Goal: Task Accomplishment & Management: Use online tool/utility

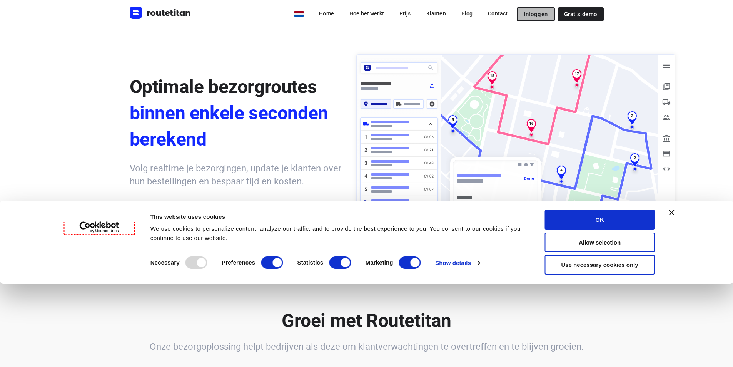
click at [541, 15] on span "Inloggen" at bounding box center [536, 14] width 24 height 6
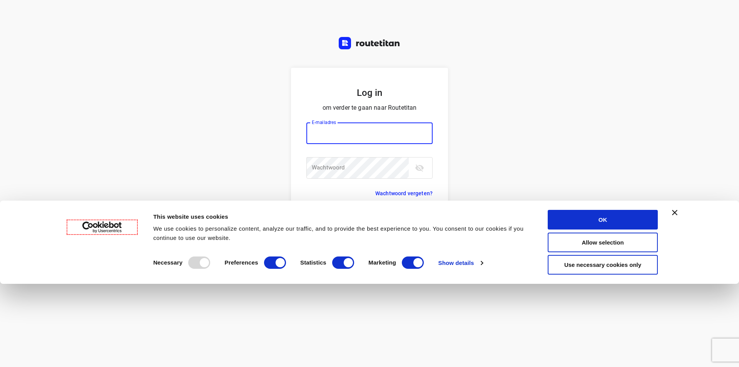
type input "info@kunstgrasdirect.nl"
click at [624, 223] on button "OK" at bounding box center [603, 220] width 110 height 20
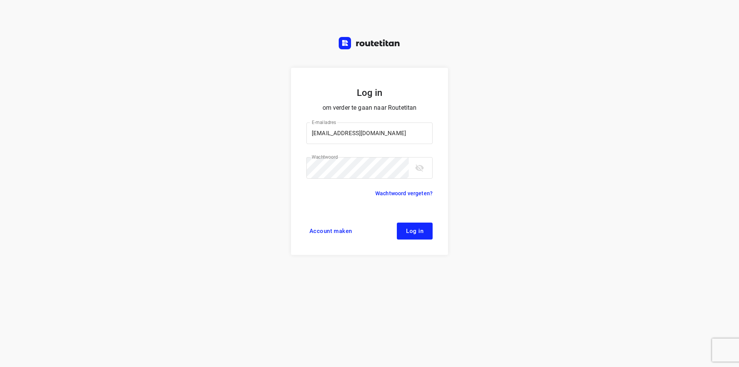
click at [406, 231] on button "Log in" at bounding box center [415, 230] width 36 height 17
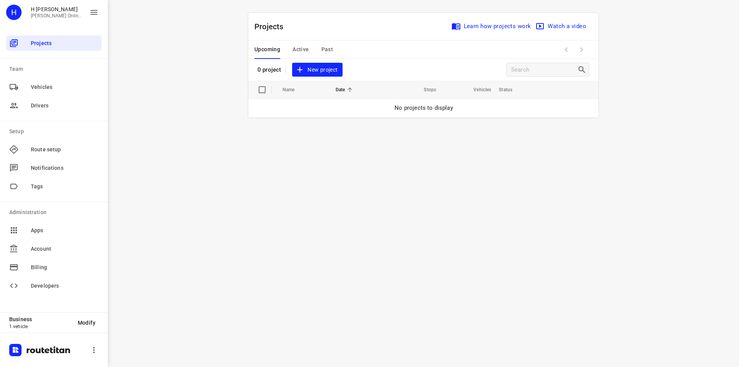
click at [324, 74] on button "New project" at bounding box center [317, 70] width 50 height 14
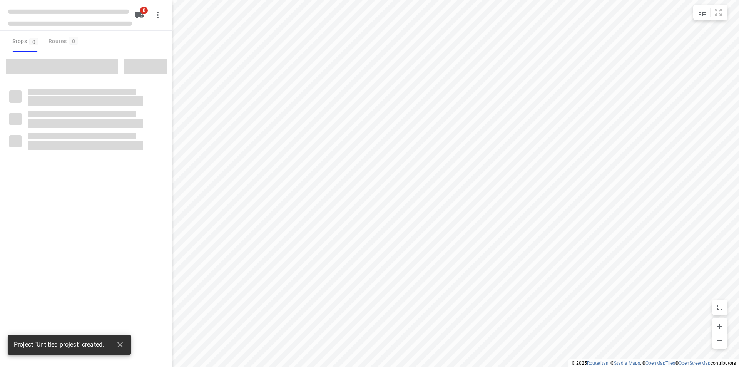
type input "distance"
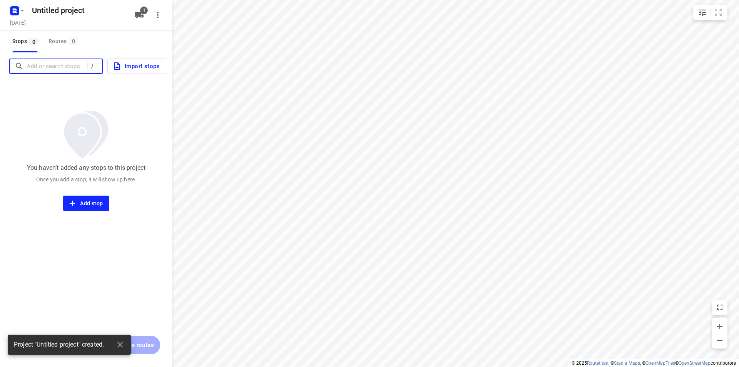
click at [48, 65] on input "Add or search stops" at bounding box center [57, 66] width 60 height 12
paste input "Uniawei 35 9051bc [PERSON_NAME]"
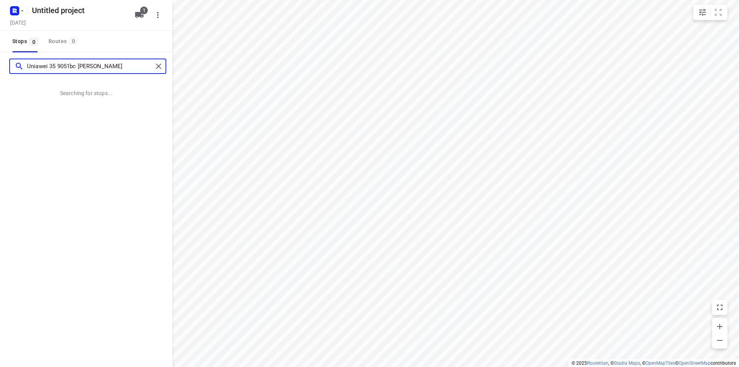
click at [71, 64] on input "Uniawei 35 9051bc [PERSON_NAME]" at bounding box center [90, 66] width 126 height 12
type input "Uniawei [STREET_ADDRESS][PERSON_NAME]"
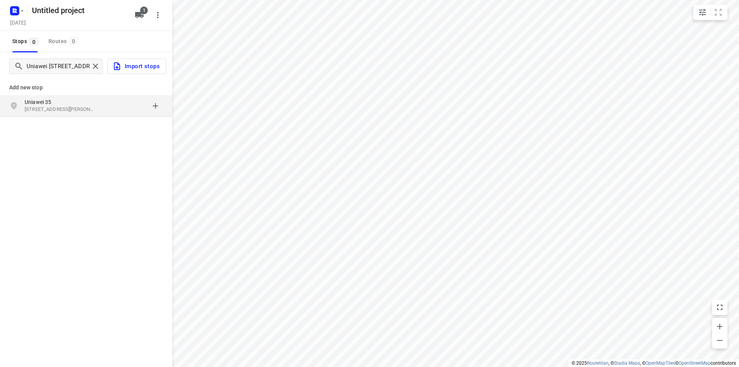
click at [72, 112] on p "[STREET_ADDRESS][PERSON_NAME]" at bounding box center [60, 109] width 71 height 7
click at [65, 109] on p "[STREET_ADDRESS][PERSON_NAME]" at bounding box center [60, 109] width 71 height 7
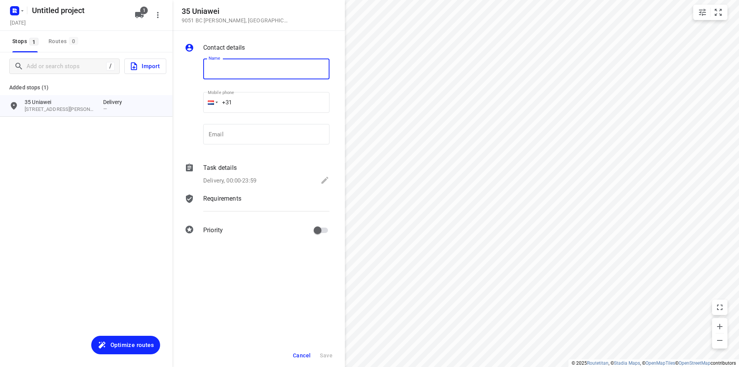
paste input "Gjalt Binnema"
type input "Gjalt Binnema"
click at [304, 97] on input "+31" at bounding box center [266, 102] width 126 height 21
paste input "618098497"
type input "[PHONE_NUMBER]"
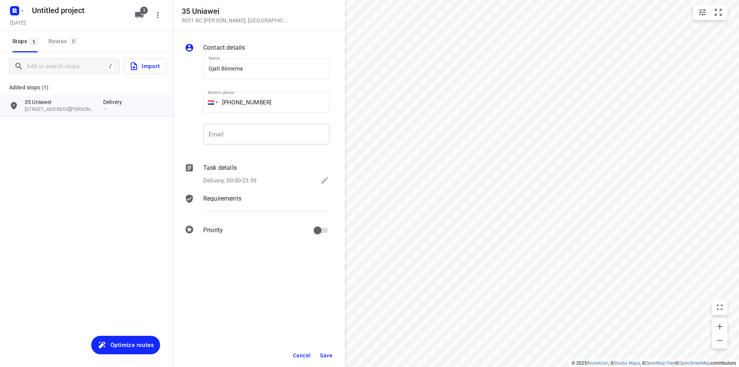
click at [275, 129] on input "email" at bounding box center [266, 134] width 126 height 21
paste input "[EMAIL_ADDRESS][DOMAIN_NAME]"
type input "[EMAIL_ADDRESS][DOMAIN_NAME]"
click at [237, 198] on p "Requirements" at bounding box center [222, 198] width 38 height 9
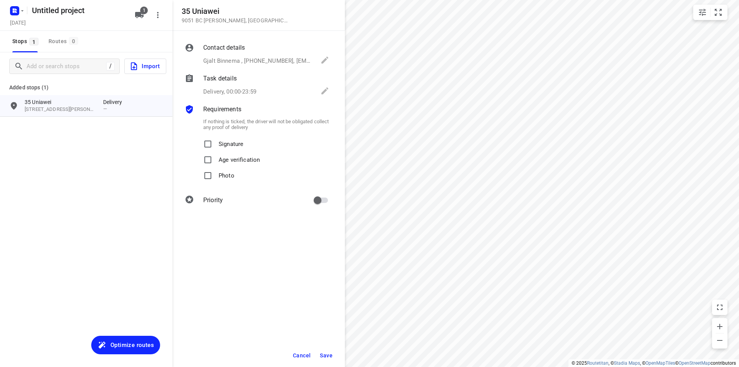
click at [228, 171] on p "Photo" at bounding box center [227, 173] width 16 height 11
click at [215, 171] on input "Photo" at bounding box center [207, 175] width 15 height 15
checkbox input "true"
click at [330, 359] on button "Save" at bounding box center [326, 355] width 19 height 14
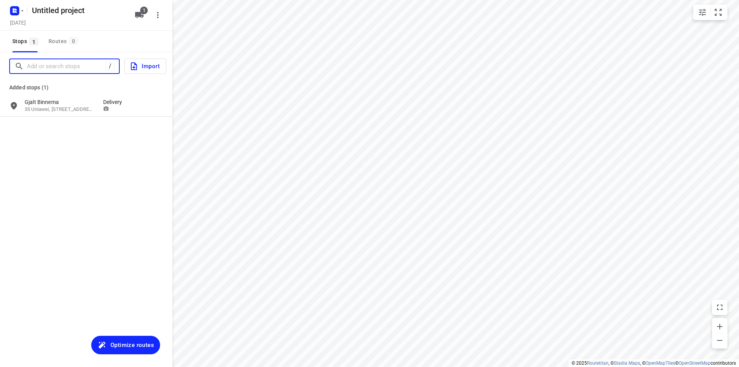
click at [42, 67] on input "Add or search stops" at bounding box center [66, 66] width 79 height 12
paste input "Kleine Beer 6 8531MR [PERSON_NAME]"
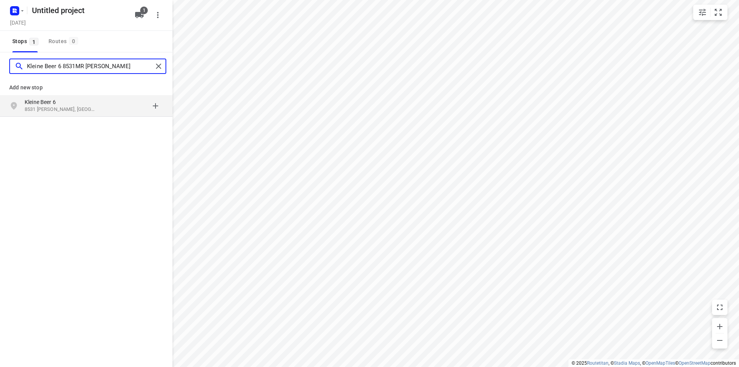
type input "Kleine Beer 6 8531MR [PERSON_NAME]"
click at [59, 104] on p "Kleine Beer 6" at bounding box center [60, 102] width 71 height 8
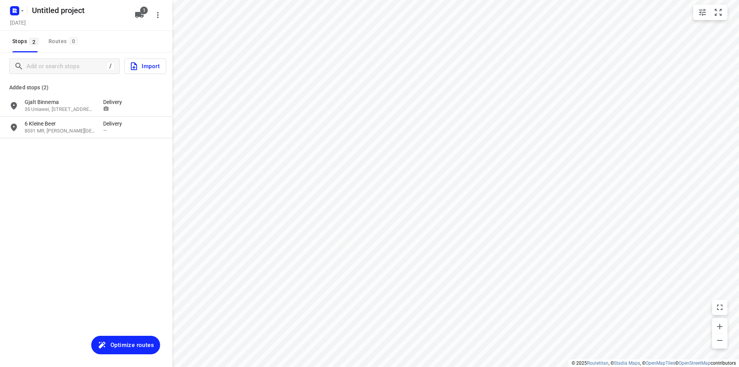
click at [68, 138] on div "Added stops (2) Gjalt Binnema 35 Uniawei, [GEOGRAPHIC_DATA][PERSON_NAME] Delive…" at bounding box center [86, 106] width 172 height 66
click at [68, 137] on div "6 Kleine Beer 8531 MR, [PERSON_NAME] Delivery —" at bounding box center [86, 128] width 172 height 22
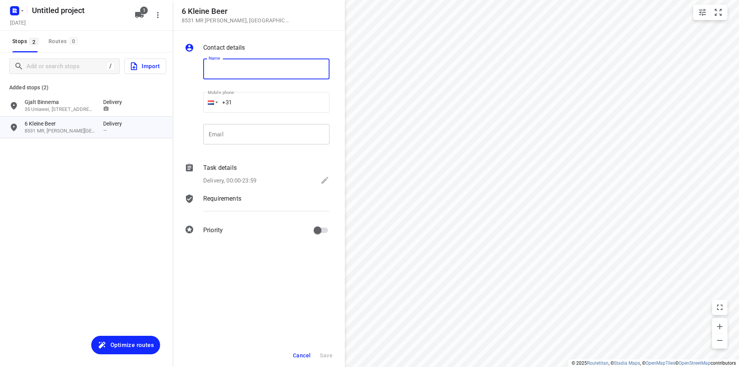
paste input "[PERSON_NAME]"
type input "[PERSON_NAME]"
click at [269, 105] on input "+31" at bounding box center [266, 102] width 126 height 21
paste input "625019332"
type input "[PHONE_NUMBER]"
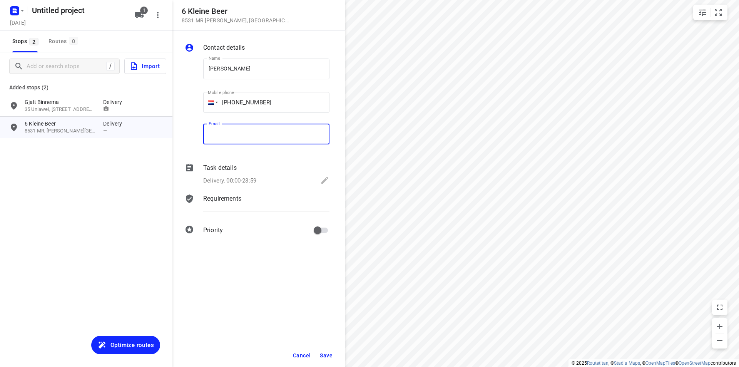
click at [284, 135] on input "email" at bounding box center [266, 134] width 126 height 21
paste input "[EMAIL_ADDRESS][DOMAIN_NAME]"
type input "[EMAIL_ADDRESS][DOMAIN_NAME]"
click at [226, 201] on p "Requirements" at bounding box center [222, 198] width 38 height 9
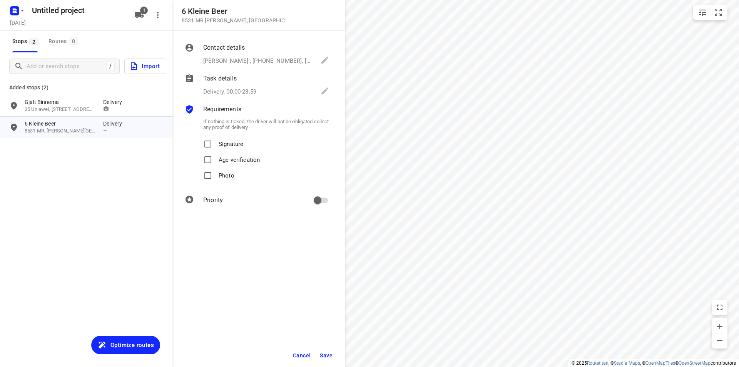
click at [239, 170] on div "Photo" at bounding box center [266, 176] width 126 height 16
click at [227, 173] on p "Photo" at bounding box center [227, 173] width 16 height 11
click at [215, 173] on input "Photo" at bounding box center [207, 175] width 15 height 15
checkbox input "true"
click at [331, 352] on span "Save" at bounding box center [326, 355] width 13 height 6
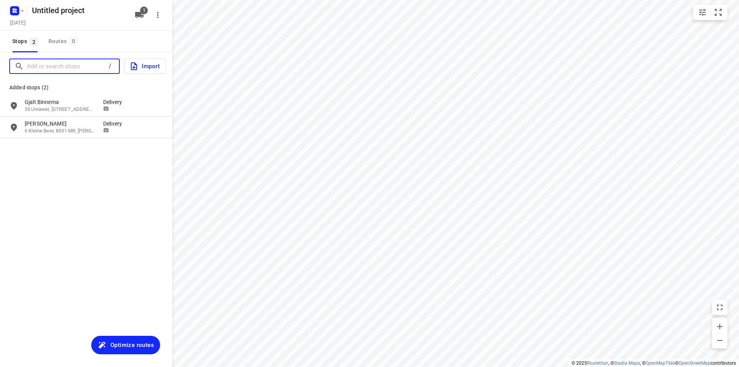
click at [70, 67] on input "Add or search stops" at bounding box center [66, 66] width 79 height 12
paste input "[PERSON_NAME][STREET_ADDRESS][PERSON_NAME]"
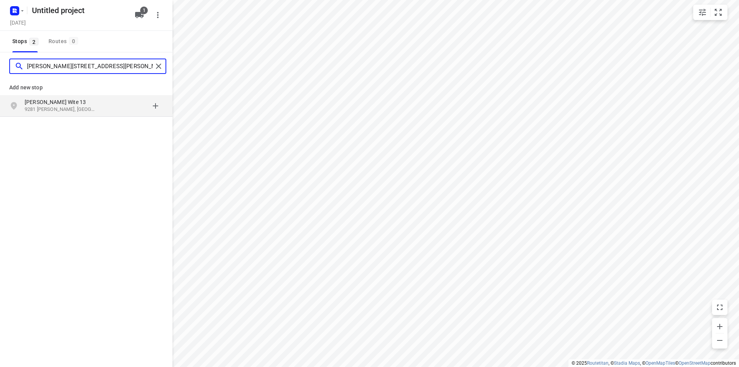
type input "[PERSON_NAME][STREET_ADDRESS][PERSON_NAME]"
click at [65, 105] on p "[PERSON_NAME] Wite 13" at bounding box center [60, 102] width 71 height 8
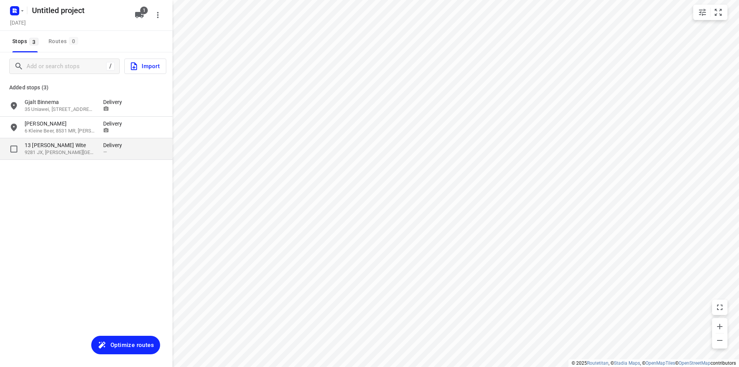
click at [77, 150] on p "9281 JX, [PERSON_NAME][GEOGRAPHIC_DATA]" at bounding box center [60, 152] width 71 height 7
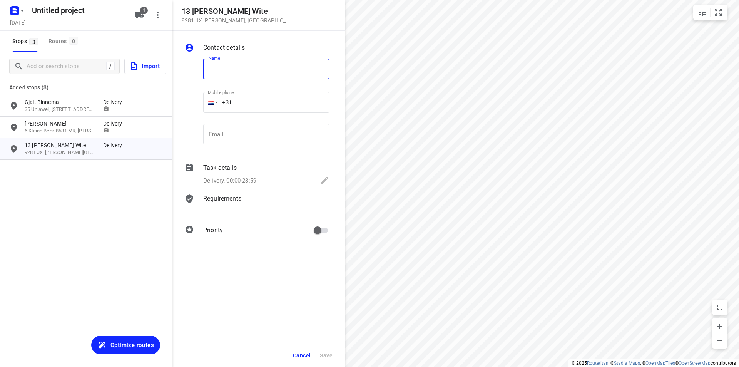
paste input "[PERSON_NAME]"
type input "[PERSON_NAME]"
click at [255, 105] on input "+31" at bounding box center [266, 102] width 126 height 21
paste input "640989922"
click at [287, 139] on input "email" at bounding box center [266, 134] width 126 height 21
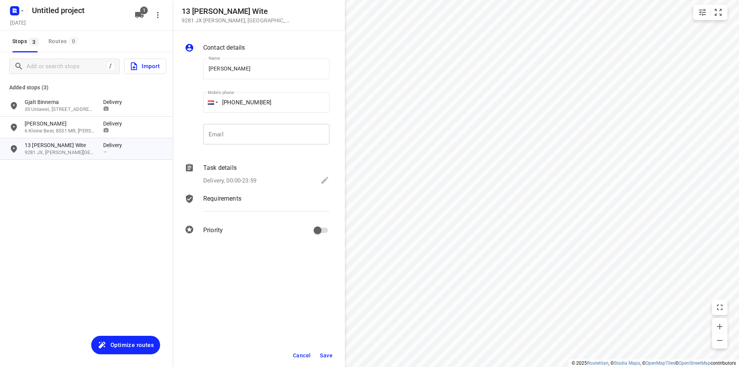
paste input "1977"
drag, startPoint x: 268, startPoint y: 104, endPoint x: 152, endPoint y: 112, distance: 116.1
click at [152, 112] on div "13 [PERSON_NAME][STREET_ADDRESS][PERSON_NAME] Contact details Name [PERSON_NAME…" at bounding box center [86, 183] width 172 height 367
drag, startPoint x: 287, startPoint y: 101, endPoint x: 230, endPoint y: 97, distance: 57.1
click at [230, 97] on input "[PHONE_NUMBER]" at bounding box center [266, 102] width 126 height 21
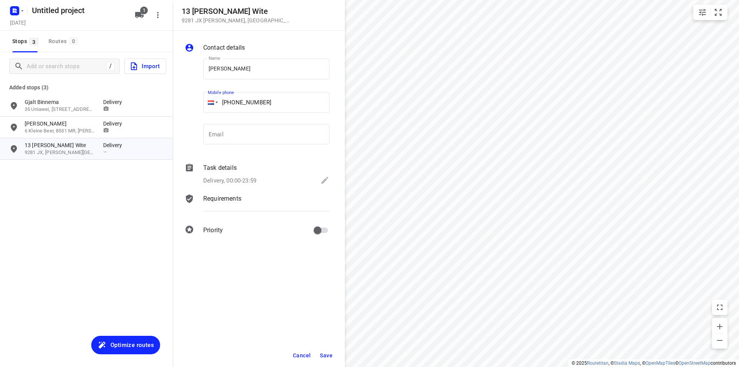
drag, startPoint x: 272, startPoint y: 102, endPoint x: 240, endPoint y: 102, distance: 31.2
click at [240, 102] on input "[PHONE_NUMBER]" at bounding box center [266, 102] width 126 height 21
click at [294, 97] on input "+31" at bounding box center [266, 102] width 126 height 21
paste input "640989922"
type input "[PHONE_NUMBER]"
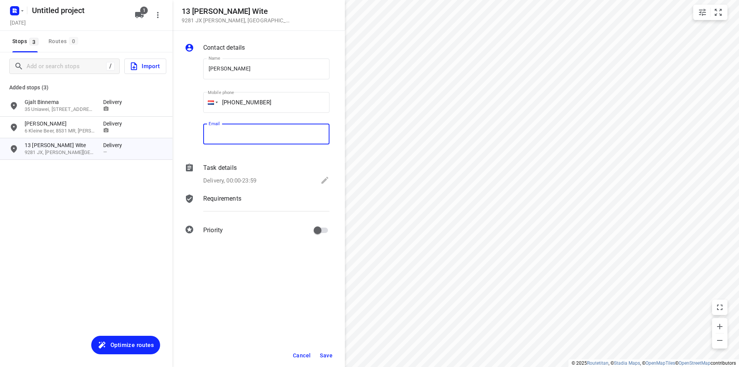
click at [293, 141] on input "email" at bounding box center [266, 134] width 126 height 21
paste input "[EMAIL_ADDRESS][DOMAIN_NAME]"
type input "[EMAIL_ADDRESS][DOMAIN_NAME]"
click at [225, 195] on p "Requirements" at bounding box center [222, 198] width 38 height 9
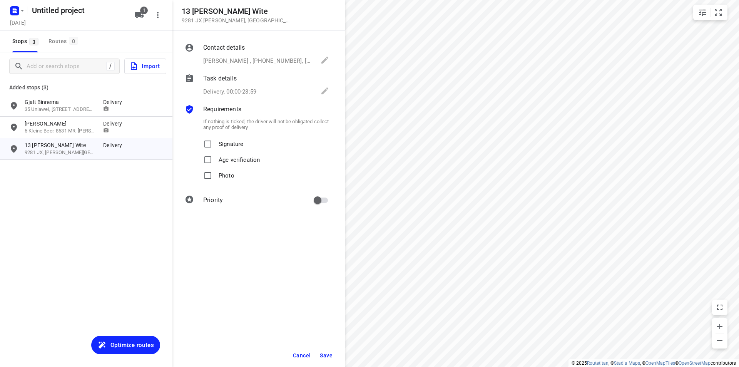
click at [228, 172] on p "Photo" at bounding box center [227, 173] width 16 height 11
click at [215, 172] on input "Photo" at bounding box center [207, 175] width 15 height 15
checkbox input "true"
click at [321, 352] on span "Save" at bounding box center [326, 355] width 13 height 6
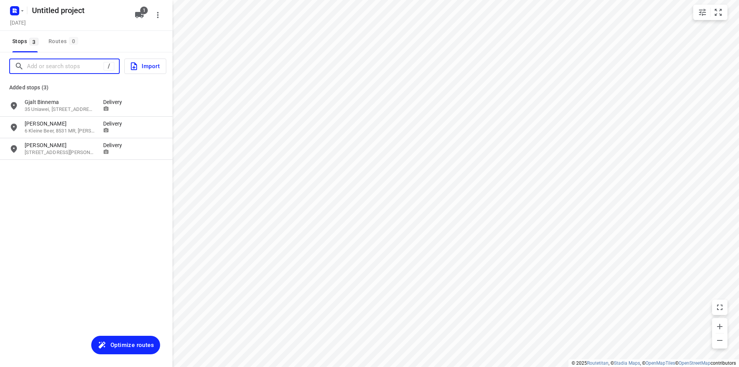
click at [59, 63] on input "Add or search stops" at bounding box center [65, 66] width 77 height 12
paste input "[PERSON_NAME] 6 [PERSON_NAME] 6 7944NS Meppel"
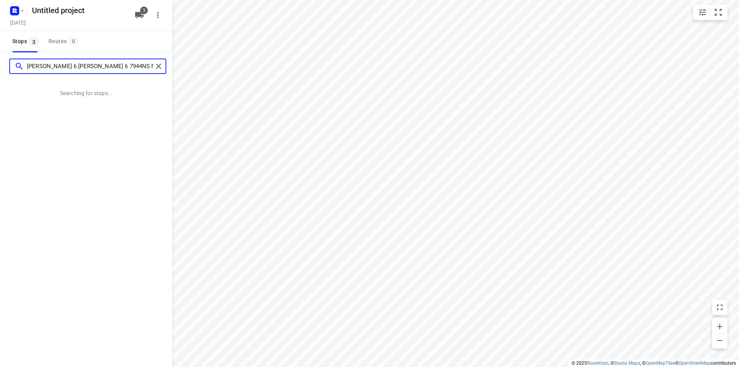
drag, startPoint x: 54, startPoint y: 65, endPoint x: 0, endPoint y: 68, distance: 54.0
click at [0, 68] on div "[PERSON_NAME] 6 [PERSON_NAME] 6 7944NS Meppel" at bounding box center [86, 66] width 172 height 28
type input "[PERSON_NAME] 6 7944NS Meppel"
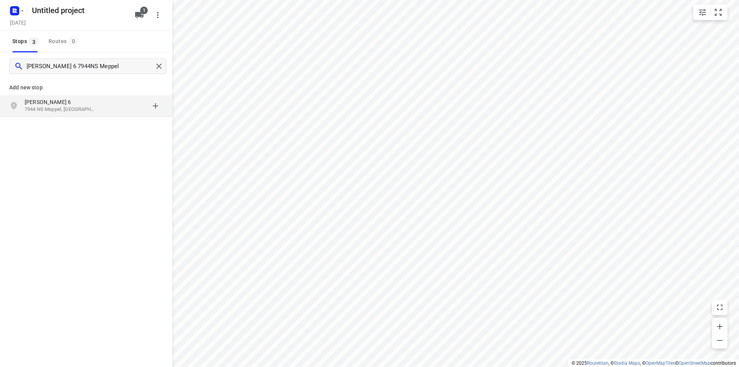
click at [92, 104] on p "[PERSON_NAME] 6" at bounding box center [60, 102] width 71 height 8
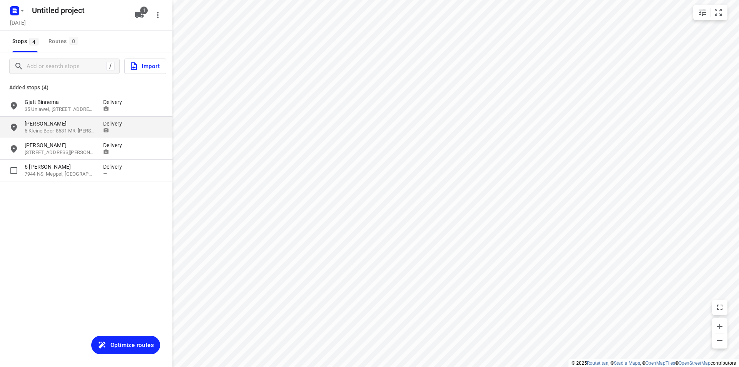
click at [42, 170] on p "7944 NS, Meppel, [GEOGRAPHIC_DATA]" at bounding box center [60, 173] width 71 height 7
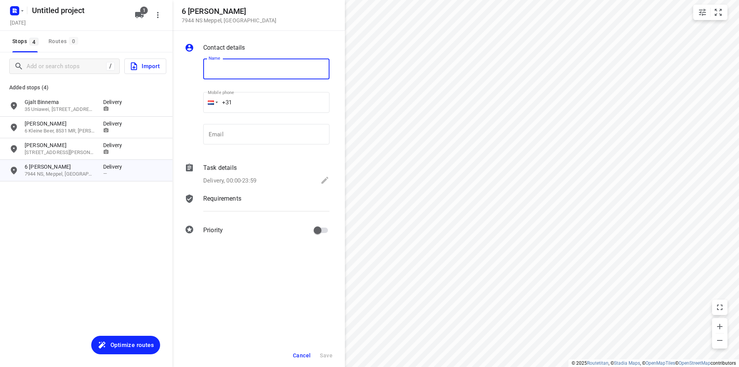
paste input "[PERSON_NAME]"
type input "[PERSON_NAME]"
click at [258, 105] on input "+31" at bounding box center [266, 102] width 126 height 21
paste input "650438243"
click at [273, 140] on input "email" at bounding box center [266, 134] width 126 height 21
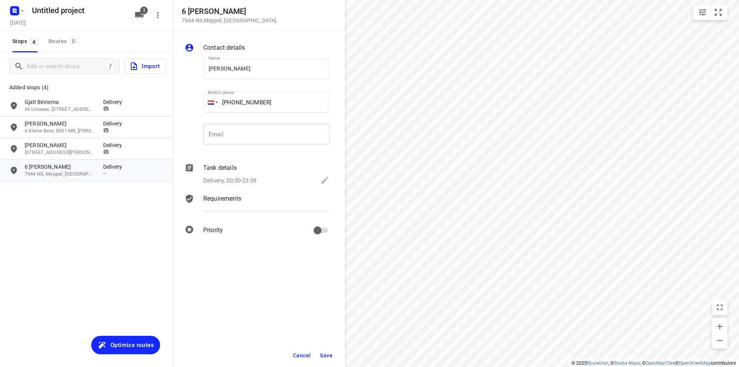
paste input "tel"
type input "[PHONE_NUMBER]"
click at [249, 129] on input "email" at bounding box center [266, 134] width 126 height 21
paste input "[EMAIL_ADDRESS][DOMAIN_NAME]"
type input "[EMAIL_ADDRESS][DOMAIN_NAME]"
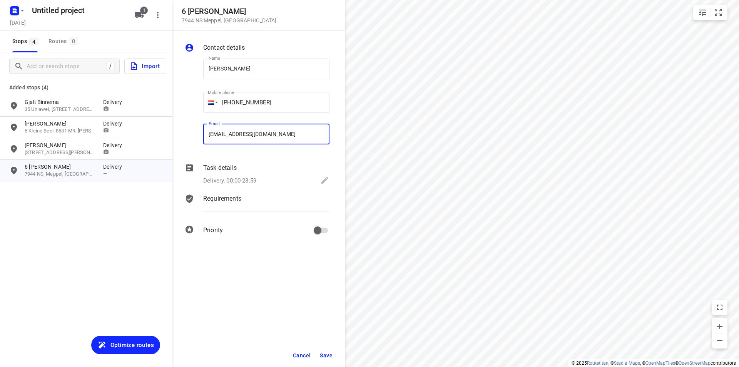
click at [230, 196] on p "Requirements" at bounding box center [222, 198] width 38 height 9
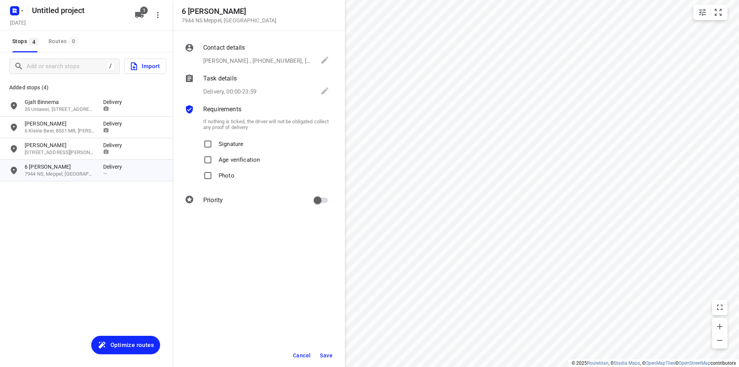
click at [228, 171] on p "Photo" at bounding box center [227, 173] width 16 height 11
click at [215, 171] on input "Photo" at bounding box center [207, 175] width 15 height 15
checkbox input "true"
click at [330, 356] on span "Save" at bounding box center [326, 355] width 13 height 6
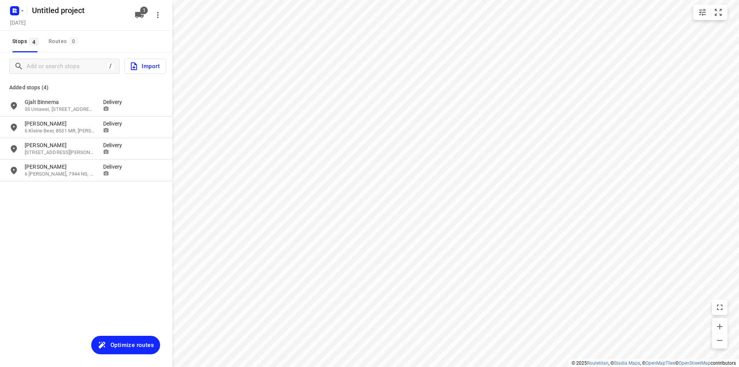
click at [135, 343] on span "Optimize routes" at bounding box center [131, 345] width 43 height 10
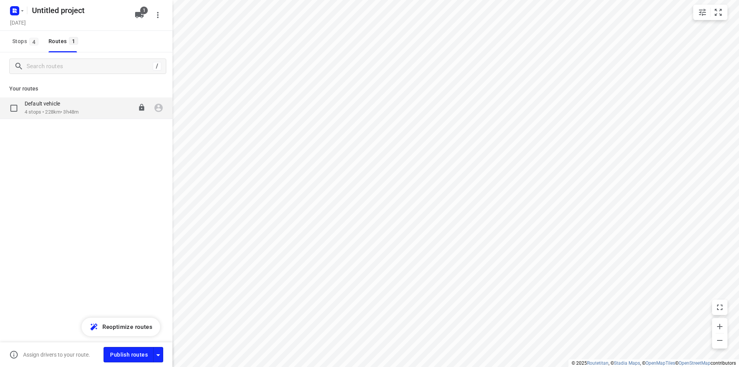
click at [78, 115] on p "4 stops • 228km • 3h48m" at bounding box center [52, 112] width 54 height 7
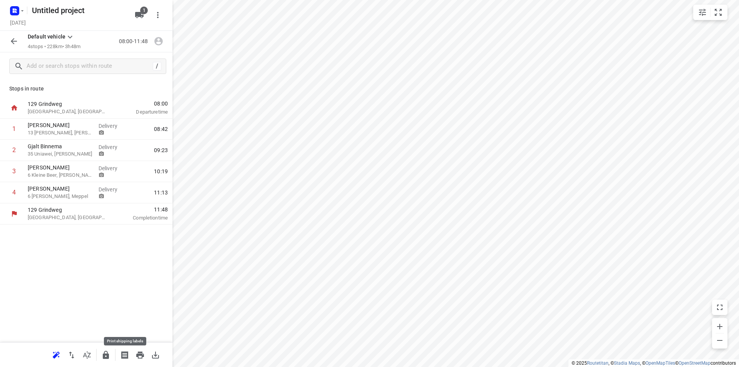
click at [125, 352] on icon "button" at bounding box center [124, 355] width 7 height 8
click at [123, 354] on icon "button" at bounding box center [124, 355] width 7 height 8
click at [9, 42] on button "button" at bounding box center [13, 40] width 15 height 15
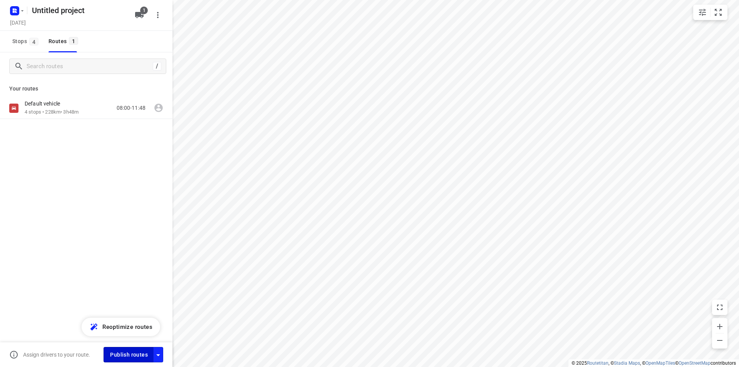
click at [123, 352] on span "Publish routes" at bounding box center [129, 355] width 38 height 10
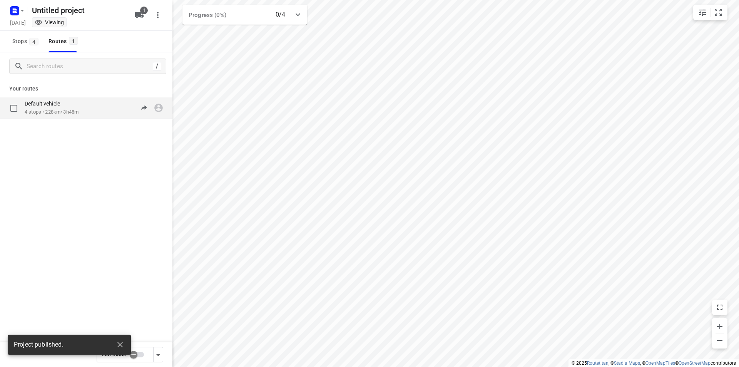
click at [26, 110] on p "4 stops • 228km • 3h48m" at bounding box center [52, 112] width 54 height 7
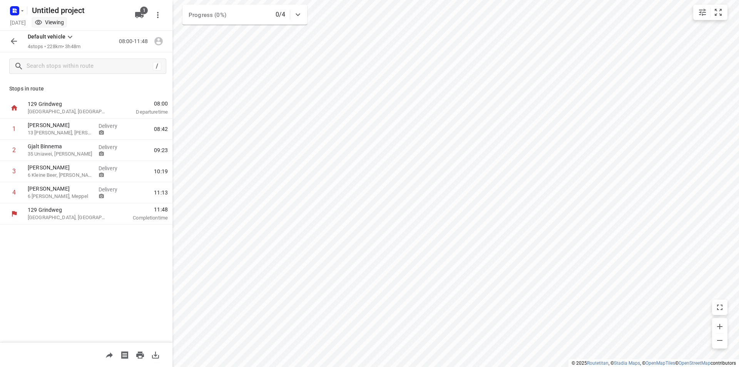
click at [83, 13] on div "Untitled project" at bounding box center [68, 10] width 123 height 14
click at [77, 10] on div "Untitled project" at bounding box center [68, 10] width 123 height 14
click at [15, 38] on icon "button" at bounding box center [13, 41] width 9 height 9
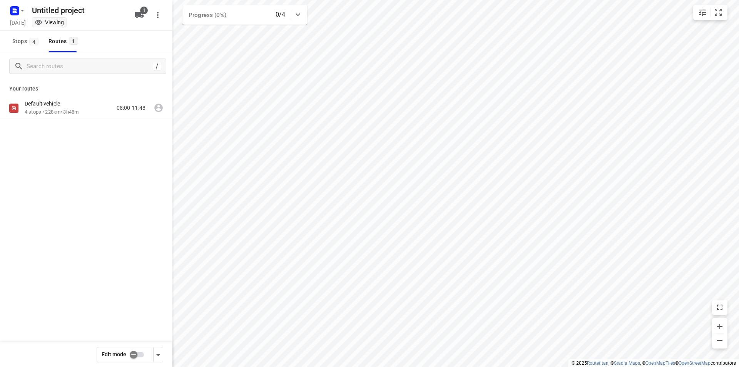
click at [43, 16] on div "Untitled project" at bounding box center [68, 10] width 123 height 14
click at [132, 358] on input "checkbox" at bounding box center [134, 354] width 44 height 15
checkbox input "true"
click at [77, 10] on h5 "Untitled project" at bounding box center [79, 10] width 100 height 12
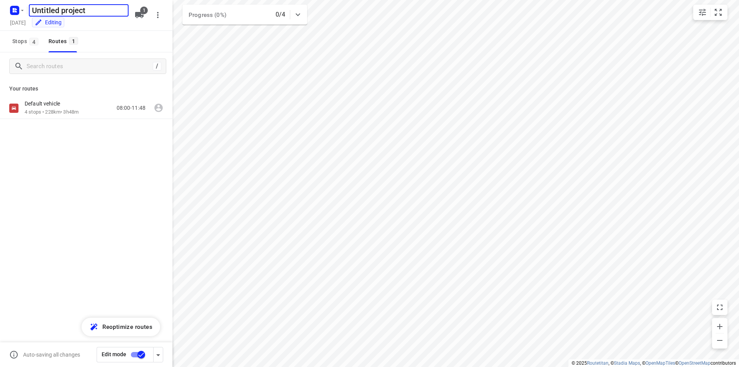
click at [77, 10] on input "Untitled project" at bounding box center [79, 10] width 100 height 12
type input "Route 14 augustus"
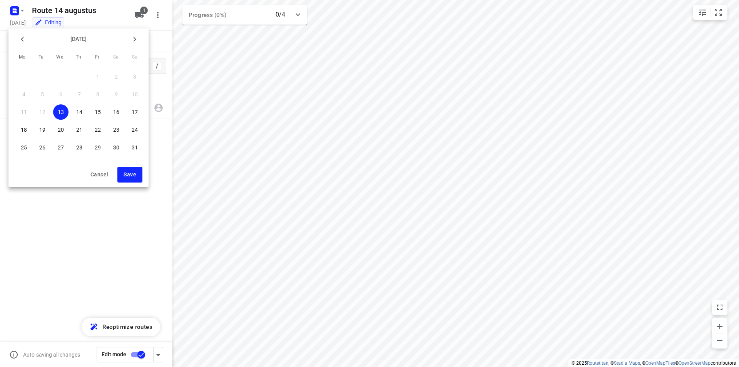
click at [80, 112] on p "14" at bounding box center [79, 112] width 6 height 8
click at [128, 172] on span "Save" at bounding box center [130, 175] width 13 height 10
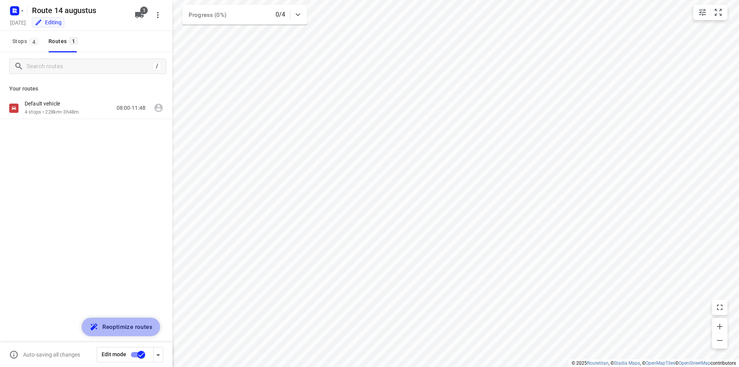
click at [137, 329] on span "Reoptimize routes" at bounding box center [127, 327] width 50 height 10
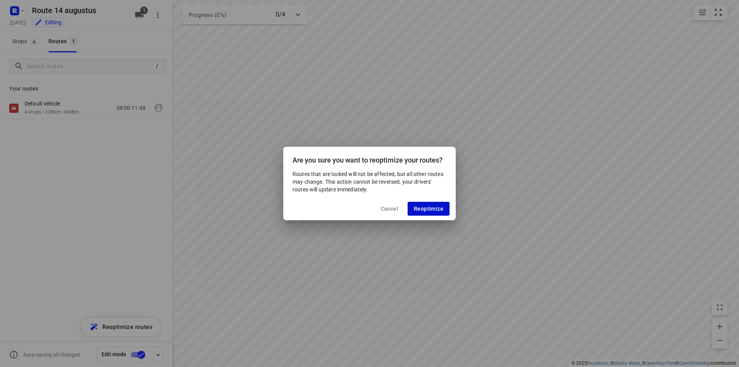
click at [437, 209] on span "Reoptimize" at bounding box center [429, 208] width 30 height 6
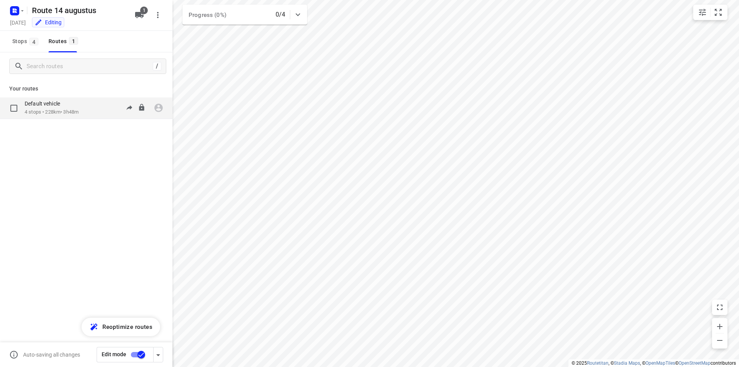
click at [82, 118] on div "Default vehicle 4 stops • 228km • 3h48m 08:00-11:48" at bounding box center [86, 108] width 172 height 22
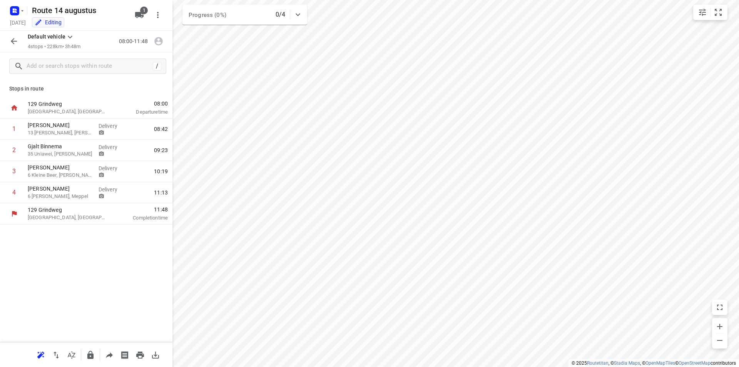
click at [15, 43] on icon "button" at bounding box center [13, 41] width 9 height 9
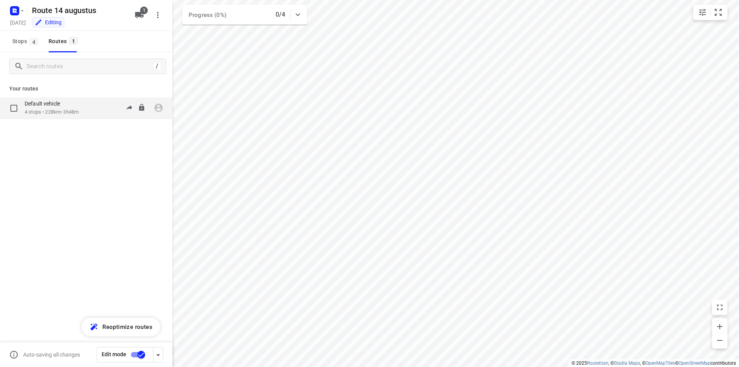
click at [76, 114] on p "4 stops • 228km • 3h48m" at bounding box center [52, 112] width 54 height 7
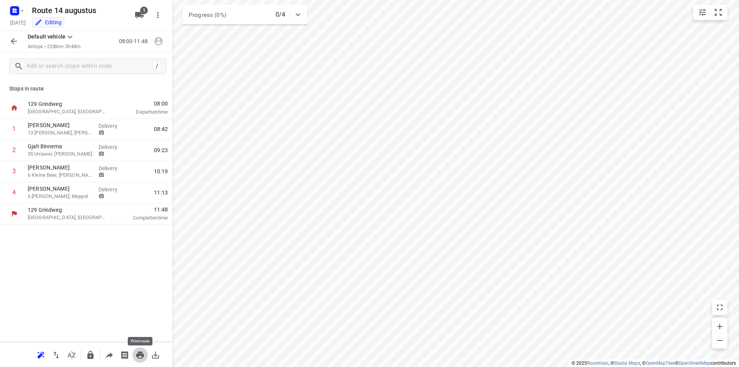
click at [136, 356] on icon "button" at bounding box center [140, 354] width 8 height 7
click at [13, 38] on icon "button" at bounding box center [13, 41] width 9 height 9
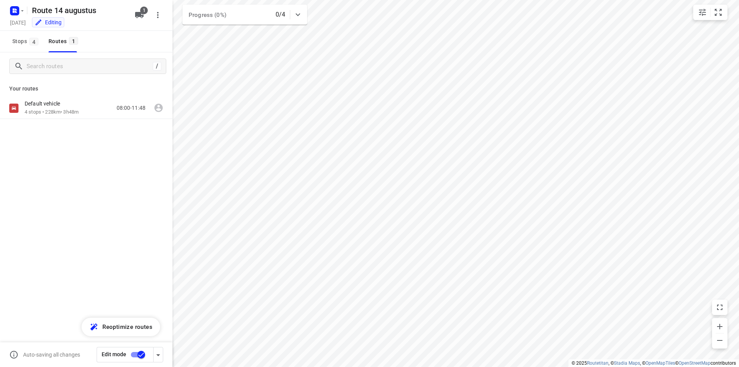
click at [139, 354] on input "checkbox" at bounding box center [141, 354] width 44 height 15
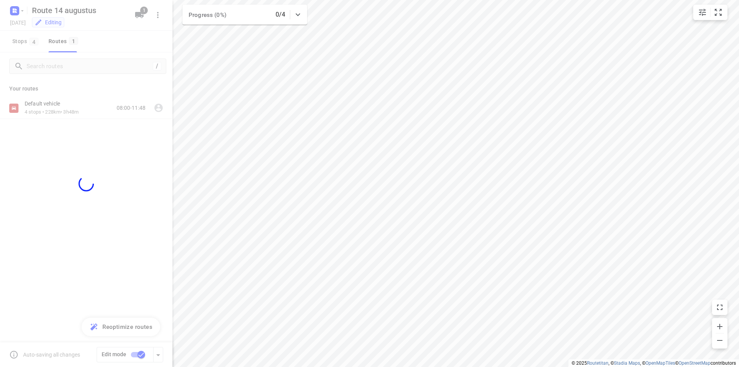
checkbox input "false"
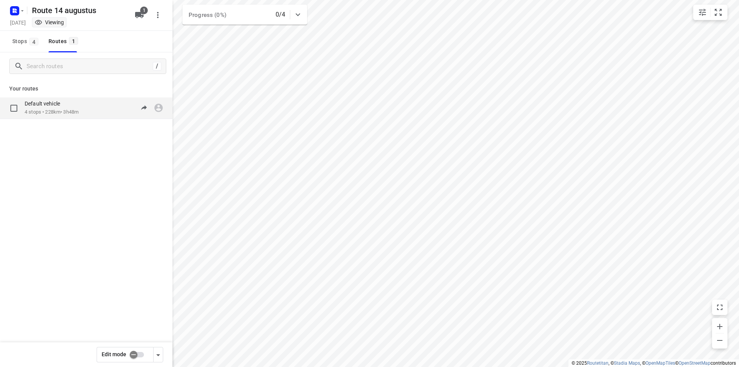
click at [77, 117] on div "Default vehicle 4 stops • 228km • 3h48m 08:00-11:48" at bounding box center [86, 108] width 172 height 22
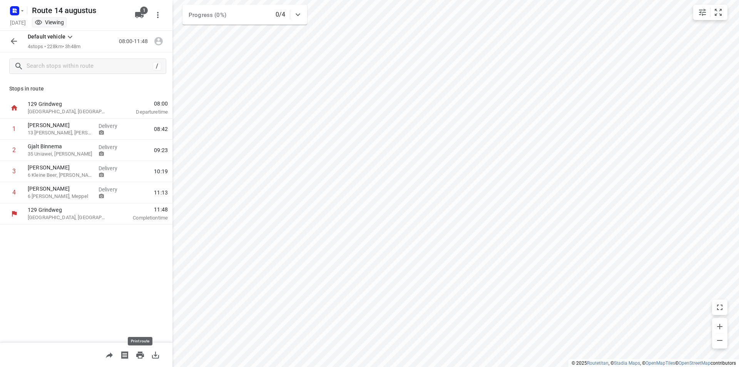
click at [137, 356] on icon "button" at bounding box center [140, 354] width 8 height 7
